Goal: Find specific page/section: Find specific page/section

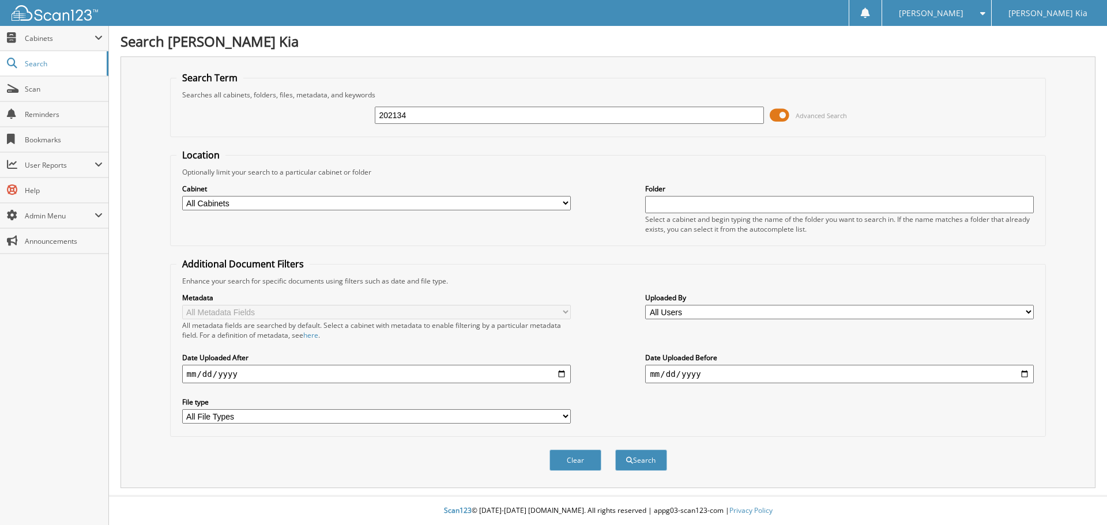
type input "202134"
click at [615, 450] on button "Search" at bounding box center [641, 460] width 52 height 21
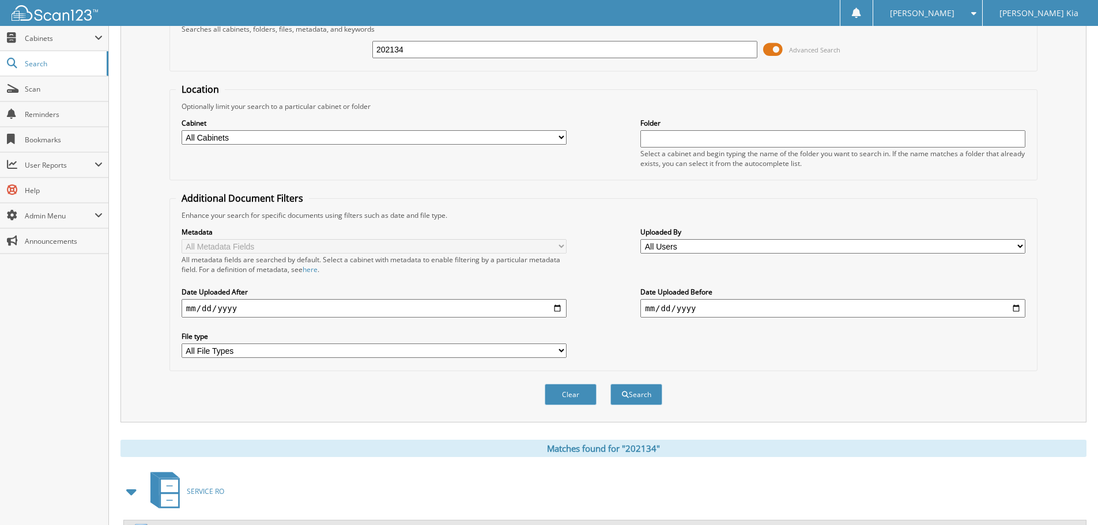
scroll to position [231, 0]
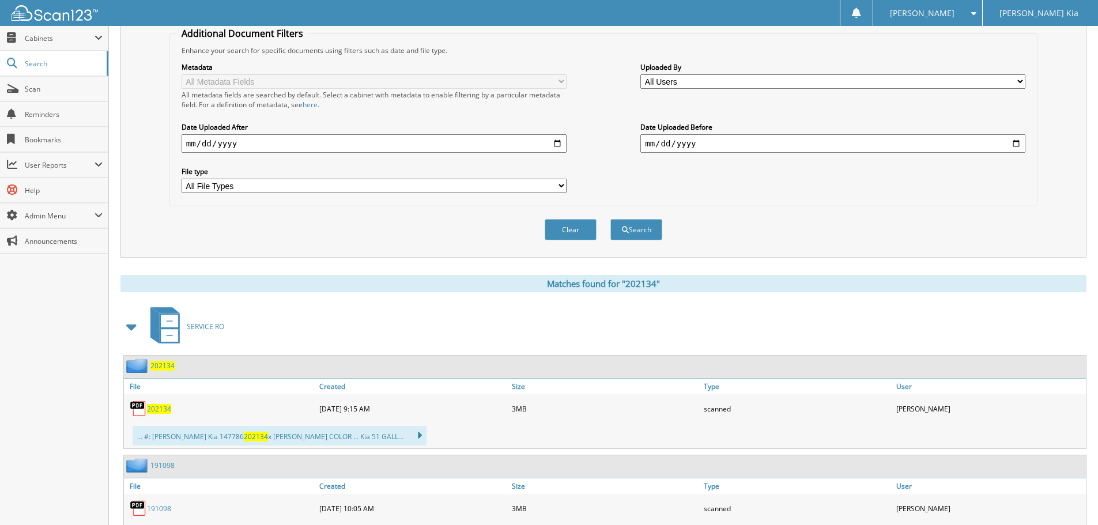
click at [160, 406] on span "202134" at bounding box center [159, 409] width 24 height 10
click at [168, 368] on span "202134" at bounding box center [162, 366] width 24 height 10
